Goal: Navigation & Orientation: Find specific page/section

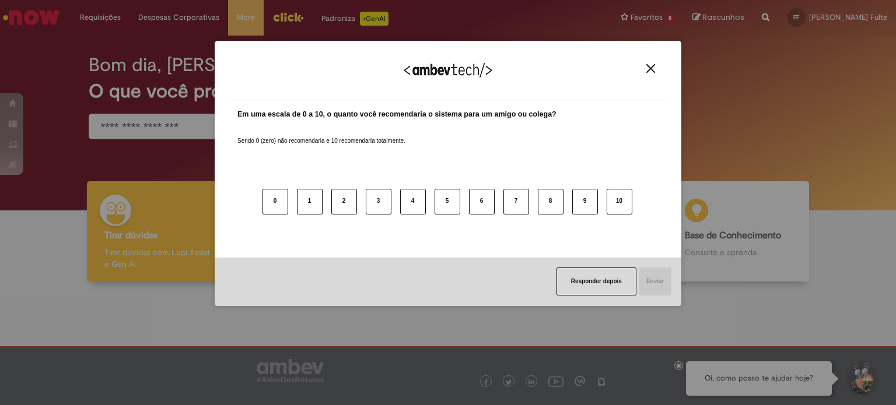
click at [647, 72] on img "Close" at bounding box center [650, 68] width 9 height 9
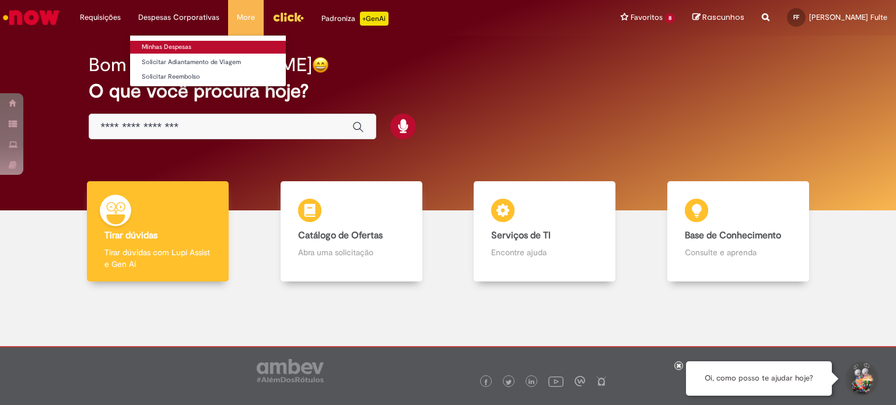
click at [180, 41] on link "Minhas Despesas" at bounding box center [208, 47] width 156 height 13
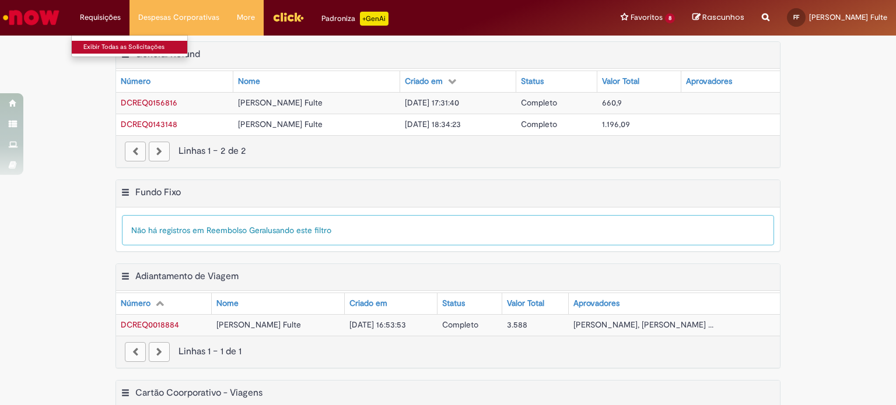
click at [115, 45] on link "Exibir Todas as Solicitações" at bounding box center [136, 47] width 128 height 13
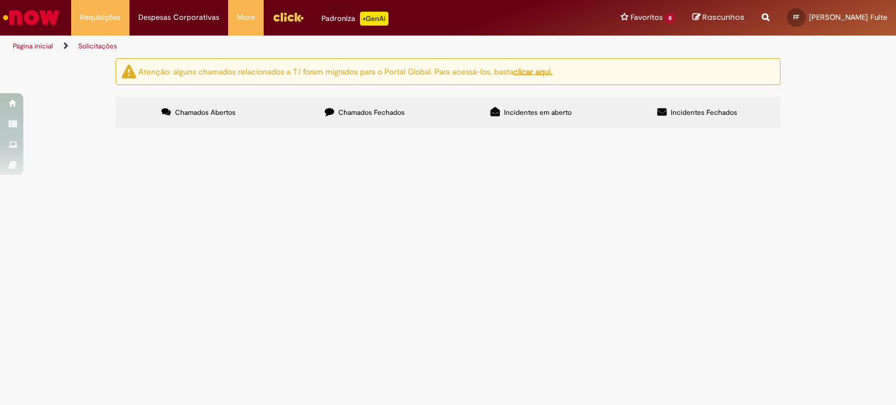
click at [379, 104] on label "Chamados Fechados" at bounding box center [365, 112] width 166 height 31
click at [522, 104] on label "Incidentes em aberto" at bounding box center [531, 112] width 166 height 31
click at [702, 110] on span "Incidentes Fechados" at bounding box center [704, 112] width 66 height 9
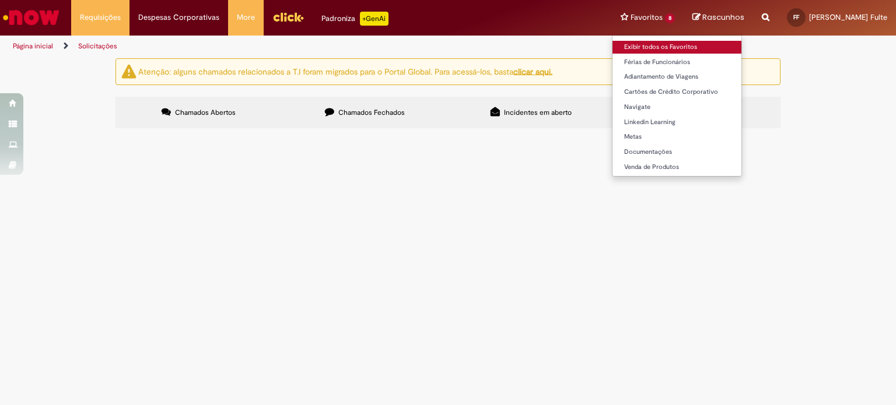
click at [622, 42] on link "Exibir todos os Favoritos" at bounding box center [676, 47] width 129 height 13
